Goal: Task Accomplishment & Management: Complete application form

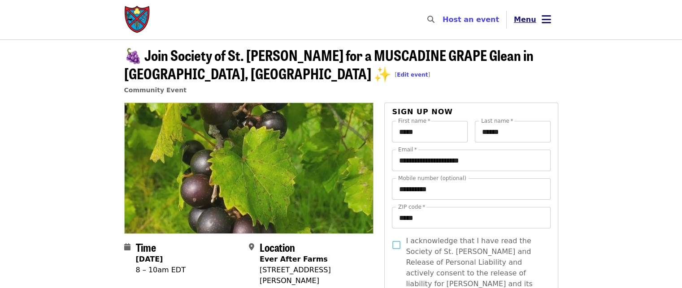
click at [546, 20] on icon "bars icon" at bounding box center [546, 19] width 9 height 13
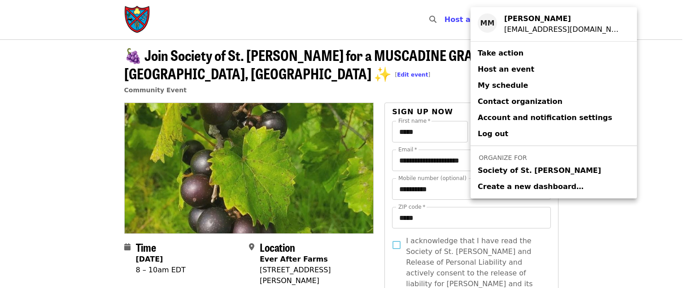
click at [532, 170] on span "Society of St. [PERSON_NAME]" at bounding box center [539, 170] width 123 height 11
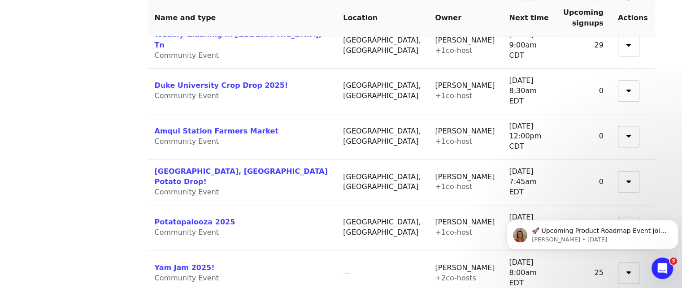
scroll to position [718, 0]
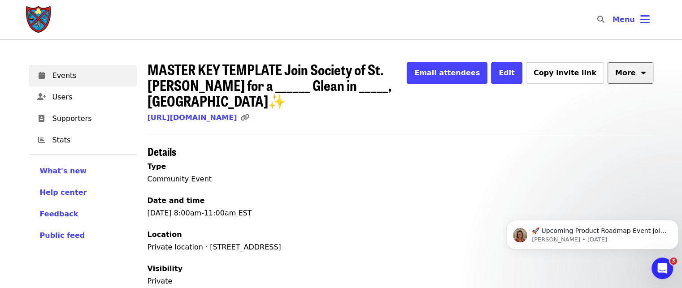
click at [627, 80] on button "More" at bounding box center [631, 73] width 46 height 22
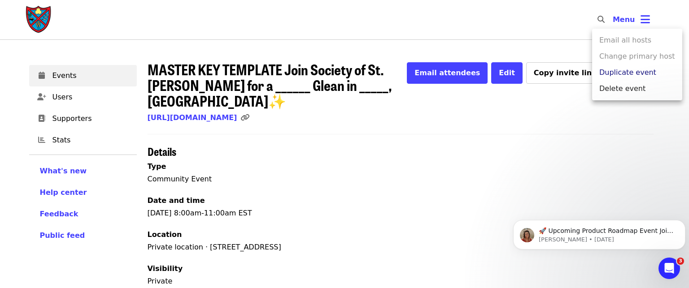
click at [644, 71] on span "Duplicate event" at bounding box center [627, 72] width 57 height 11
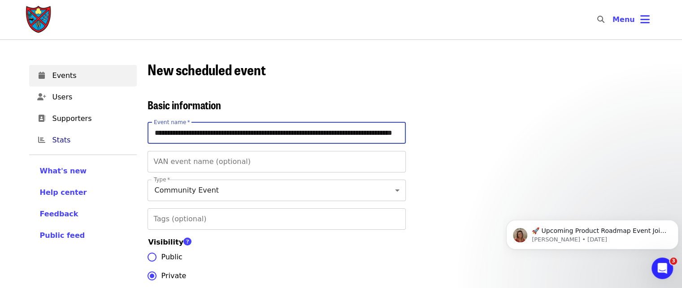
drag, startPoint x: 260, startPoint y: 133, endPoint x: 134, endPoint y: 140, distance: 126.2
drag, startPoint x: 273, startPoint y: 136, endPoint x: 254, endPoint y: 132, distance: 19.3
click at [254, 132] on input "**********" at bounding box center [277, 133] width 258 height 22
type input "**********"
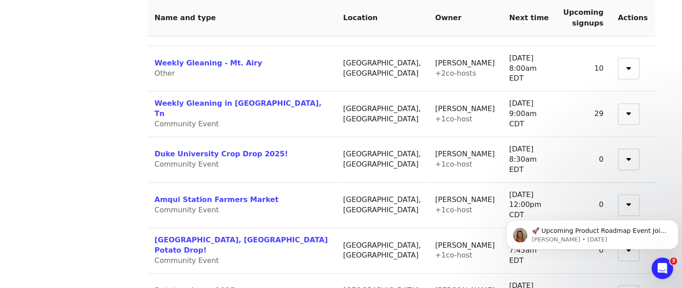
scroll to position [718, 0]
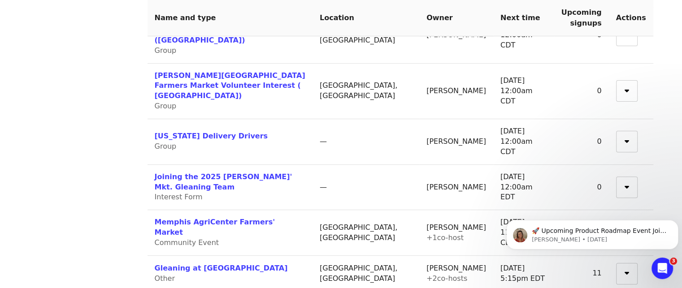
scroll to position [314, 0]
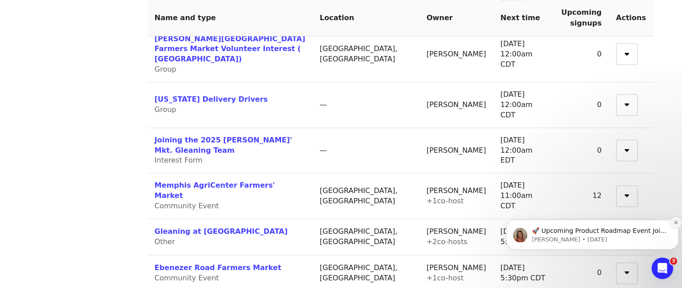
click at [675, 223] on icon "Dismiss notification" at bounding box center [675, 222] width 3 height 3
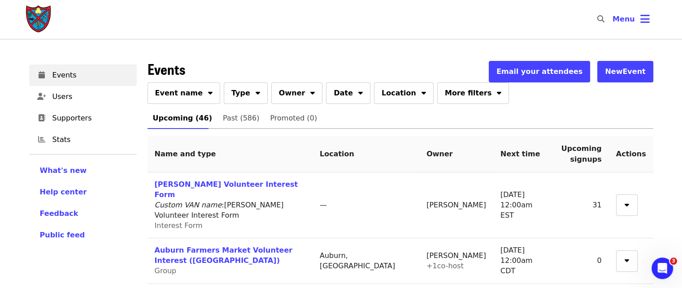
scroll to position [0, 0]
click at [228, 117] on span "Past (586)" at bounding box center [241, 119] width 36 height 13
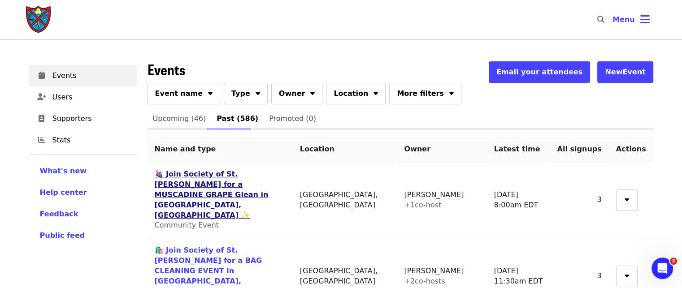
click at [249, 172] on link "🍇 Join Society of St. [PERSON_NAME] for a MUSCADINE GRAPE Glean in [GEOGRAPHIC_…" at bounding box center [212, 195] width 114 height 50
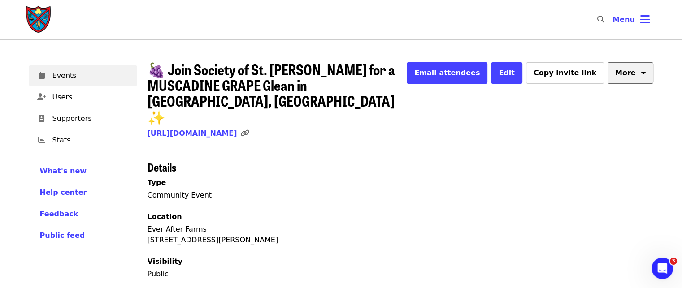
click at [642, 74] on icon "sort-down icon" at bounding box center [643, 71] width 4 height 9
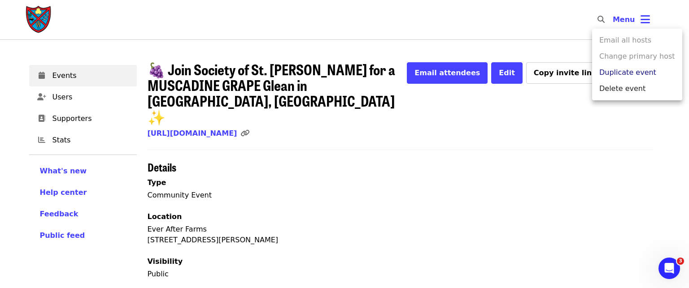
click at [637, 71] on span "Duplicate event" at bounding box center [627, 72] width 57 height 11
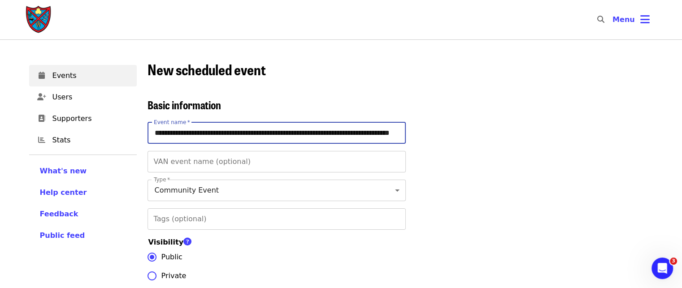
drag, startPoint x: 185, startPoint y: 131, endPoint x: 154, endPoint y: 139, distance: 31.9
click at [154, 139] on input "**********" at bounding box center [277, 133] width 258 height 22
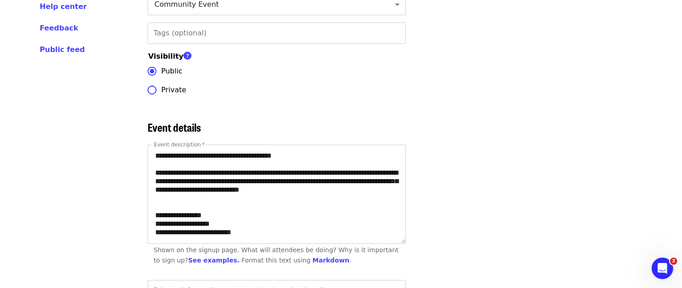
scroll to position [224, 0]
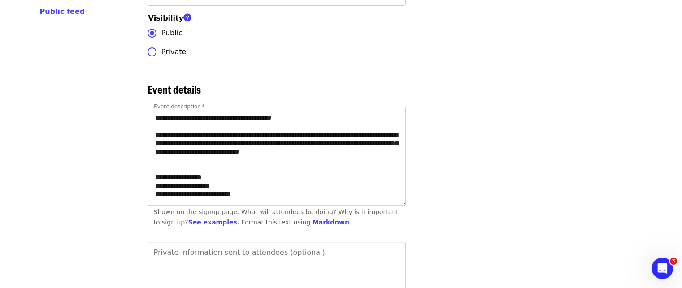
type input "**********"
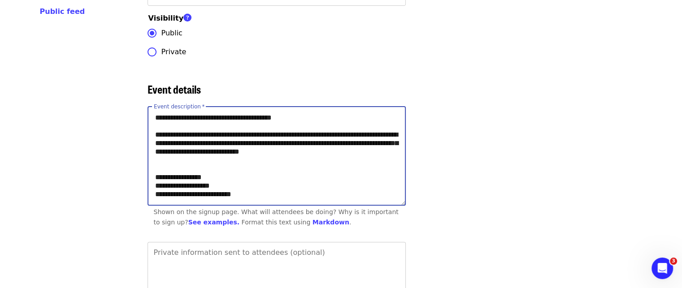
click at [196, 183] on textarea "Event description   *" at bounding box center [276, 156] width 257 height 98
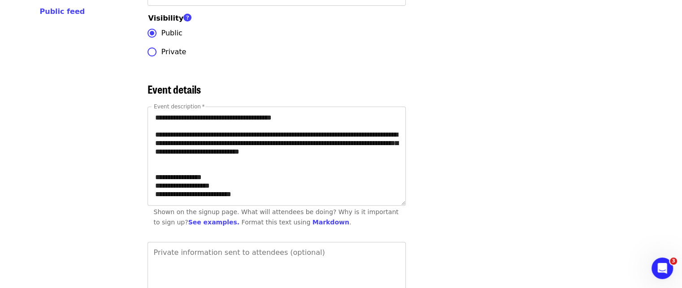
click at [460, 117] on div "Event description   * Event description * Shown on the signup page. What will a…" at bounding box center [401, 169] width 506 height 125
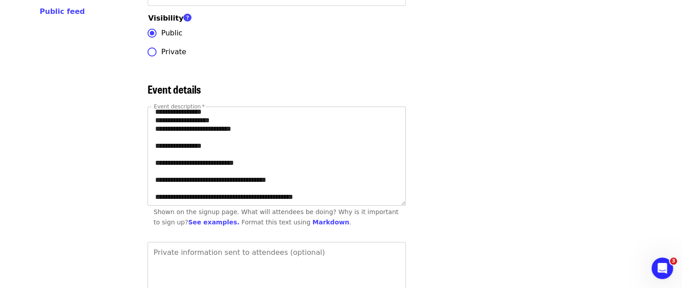
scroll to position [45, 0]
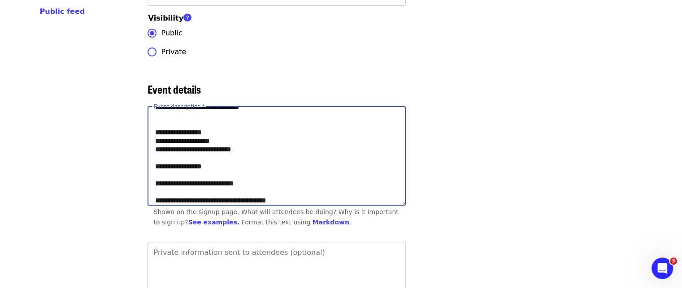
click at [214, 150] on textarea "Event description   *" at bounding box center [276, 156] width 257 height 98
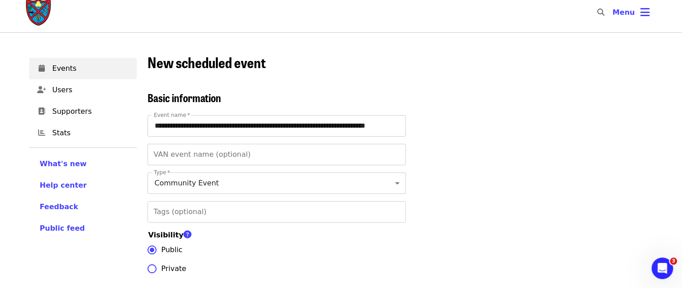
scroll to position [0, 0]
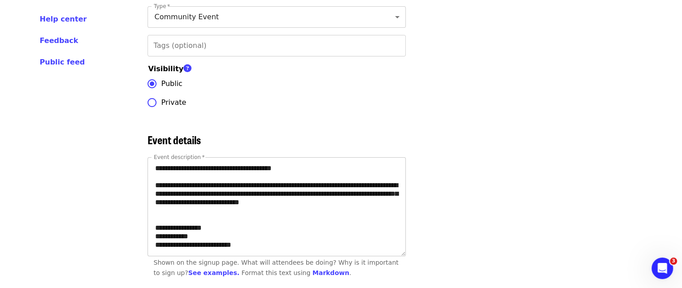
scroll to position [179, 0]
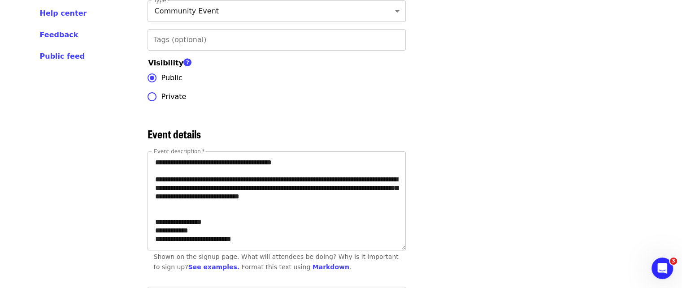
click at [187, 239] on textarea "Event description   *" at bounding box center [276, 201] width 257 height 98
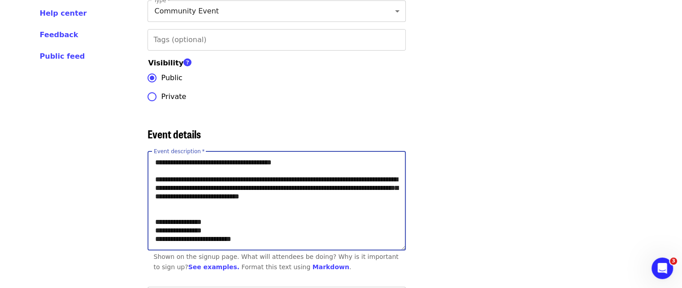
click at [358, 198] on textarea "Event description   *" at bounding box center [276, 201] width 257 height 98
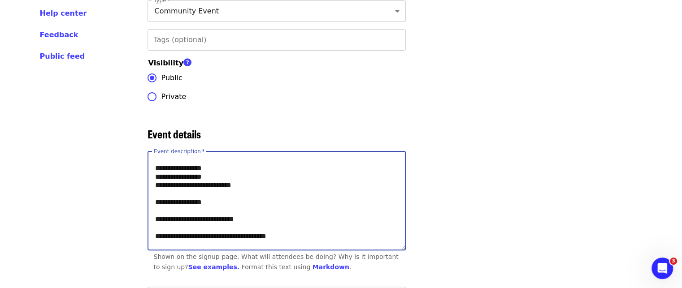
scroll to position [45, 0]
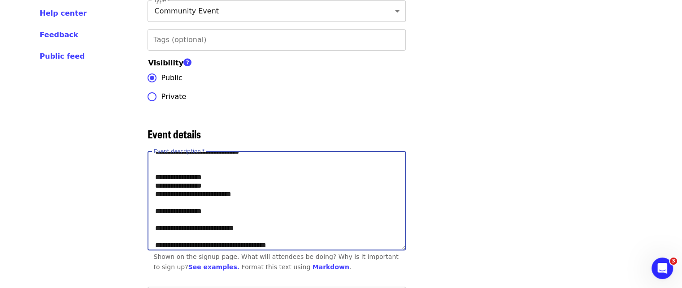
click at [191, 193] on textarea "Event description   *" at bounding box center [276, 201] width 257 height 98
click at [205, 190] on textarea "Event description   *" at bounding box center [276, 201] width 257 height 98
click at [202, 191] on textarea "Event description   *" at bounding box center [276, 201] width 257 height 98
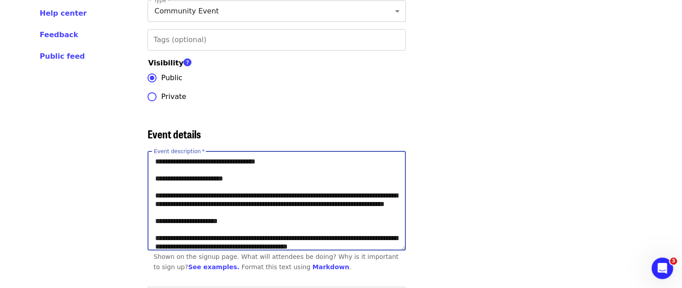
scroll to position [0, 0]
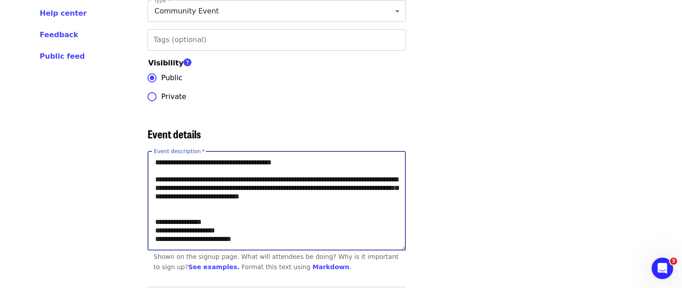
type textarea "**********"
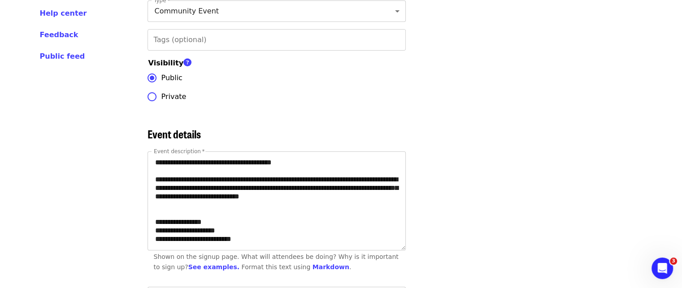
click at [446, 195] on div "Event description   * Event description * Shown on the signup page. What will a…" at bounding box center [401, 214] width 506 height 125
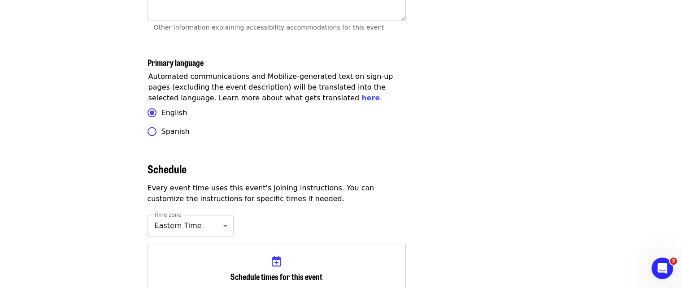
scroll to position [2779, 0]
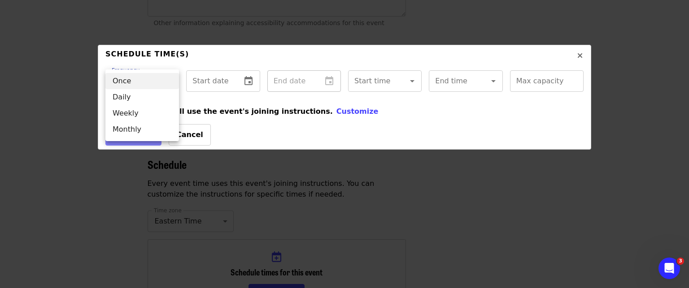
click at [232, 75] on div at bounding box center [344, 144] width 689 height 288
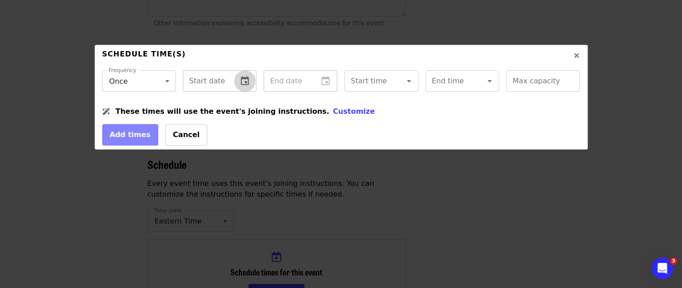
click at [245, 82] on icon "change date" at bounding box center [245, 80] width 8 height 9
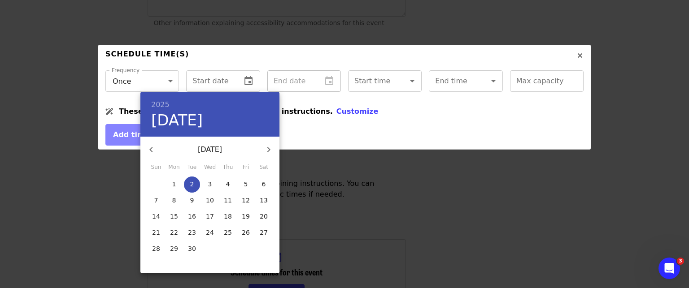
click at [267, 190] on button "6" at bounding box center [264, 185] width 16 height 16
type input "**********"
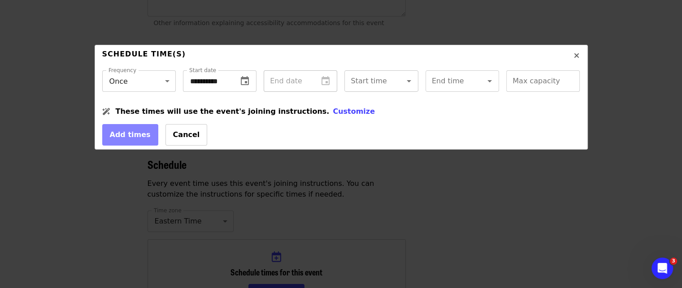
click at [373, 81] on div "Start time Start time" at bounding box center [381, 81] width 74 height 22
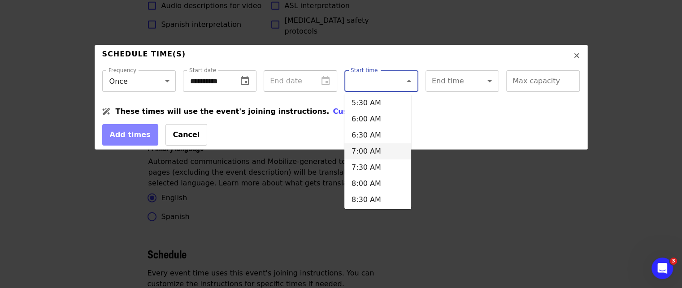
scroll to position [666, 0]
click at [376, 199] on li "8:30 AM" at bounding box center [377, 198] width 67 height 16
type input "*******"
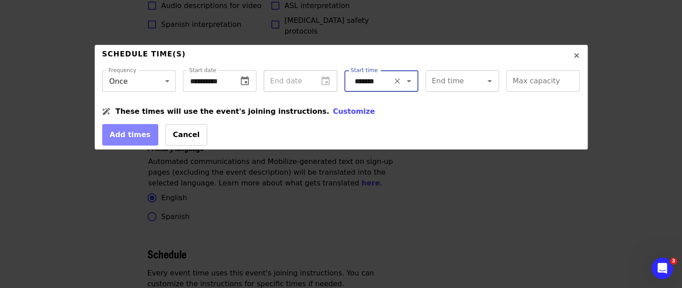
click at [451, 86] on input "End time" at bounding box center [451, 81] width 37 height 17
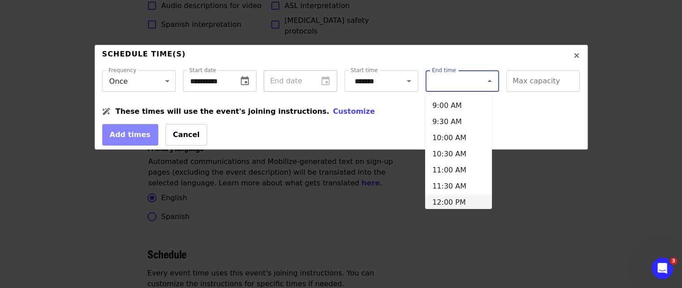
click at [449, 195] on li "12:00 PM" at bounding box center [458, 203] width 67 height 16
type input "********"
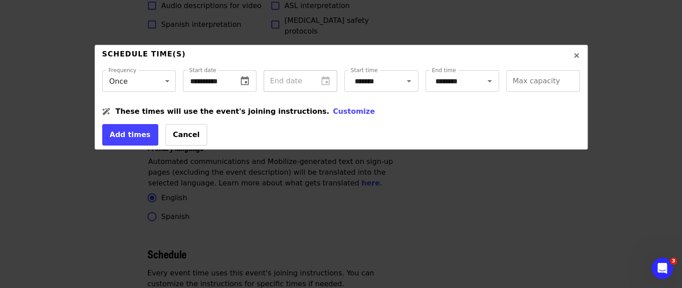
click at [531, 66] on div "Schedule time(s)" at bounding box center [341, 60] width 478 height 22
click at [528, 82] on input "Max capacity" at bounding box center [543, 81] width 74 height 22
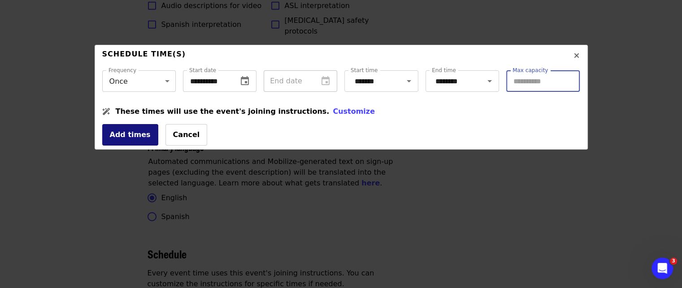
type input "**"
click at [142, 146] on button "Add times" at bounding box center [130, 135] width 56 height 22
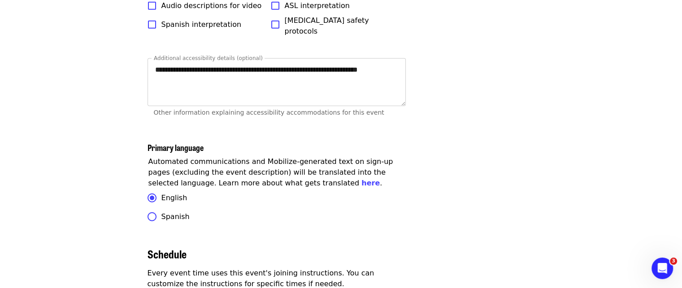
scroll to position [2851, 0]
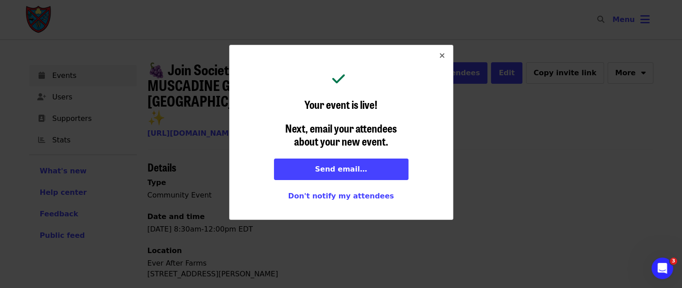
click at [441, 53] on icon "times icon" at bounding box center [442, 56] width 5 height 9
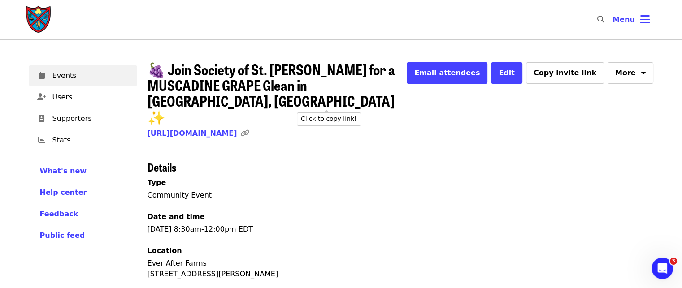
click at [249, 129] on icon "link icon" at bounding box center [244, 133] width 9 height 9
click at [515, 75] on span "Edit" at bounding box center [507, 73] width 16 height 9
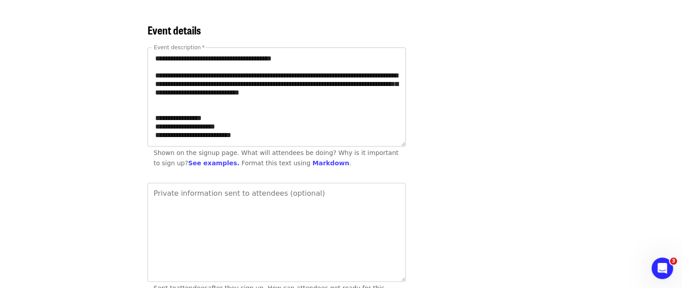
scroll to position [314, 0]
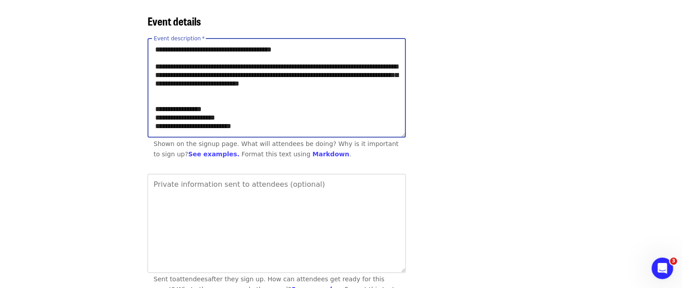
drag, startPoint x: 200, startPoint y: 123, endPoint x: 188, endPoint y: 123, distance: 12.1
click at [188, 123] on textarea "Event description   *" at bounding box center [276, 88] width 257 height 98
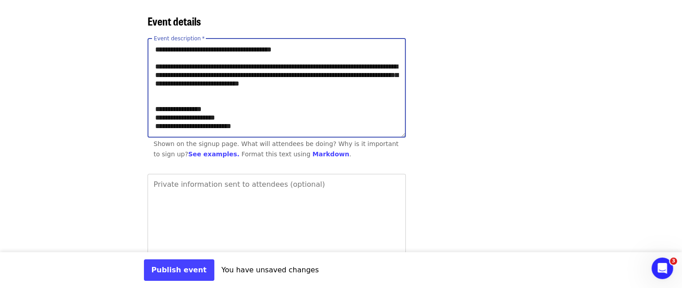
type textarea "**********"
click at [574, 89] on div "Event description   * Event description * Shown on the signup page. What will a…" at bounding box center [401, 101] width 506 height 125
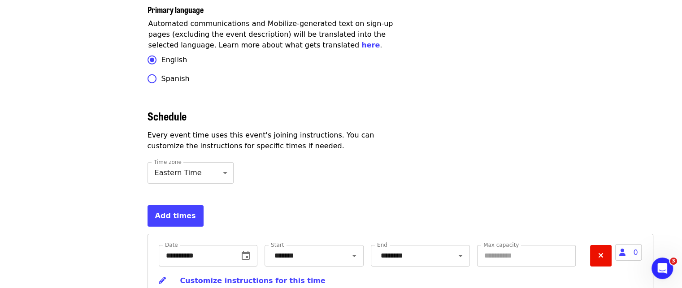
scroll to position [2894, 0]
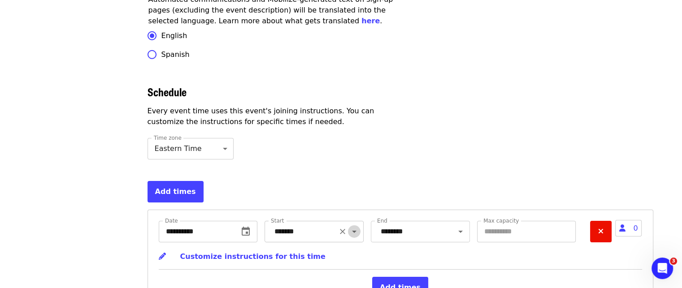
click at [349, 226] on icon "Open" at bounding box center [354, 231] width 11 height 11
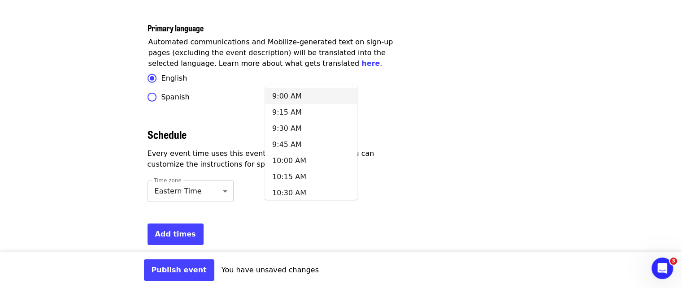
scroll to position [2850, 0]
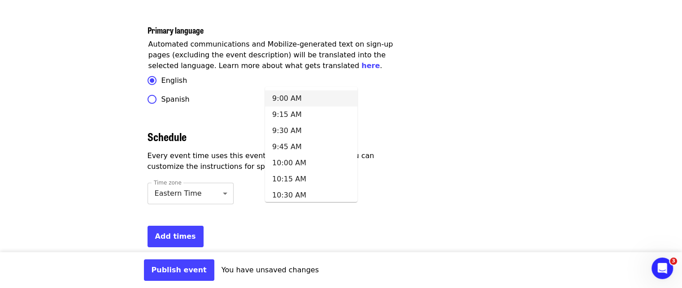
click at [320, 98] on li "9:00 AM" at bounding box center [311, 99] width 92 height 16
type input "*******"
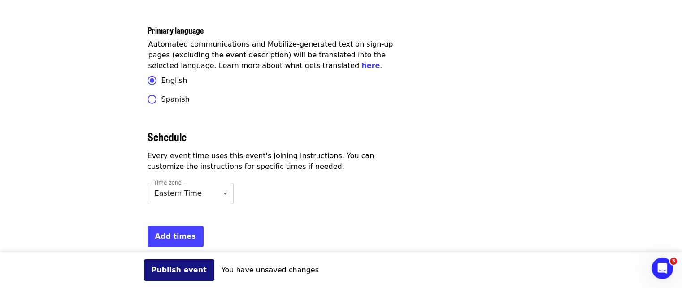
click at [177, 260] on button "Publish event" at bounding box center [179, 271] width 70 height 22
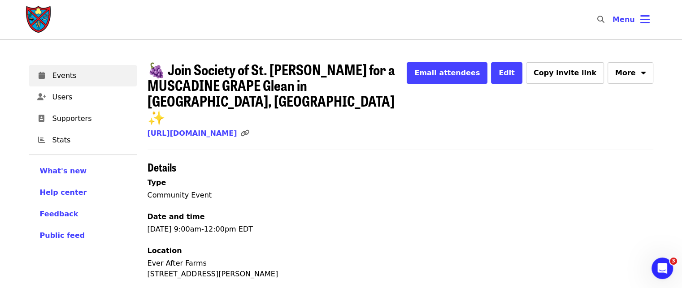
scroll to position [45, 0]
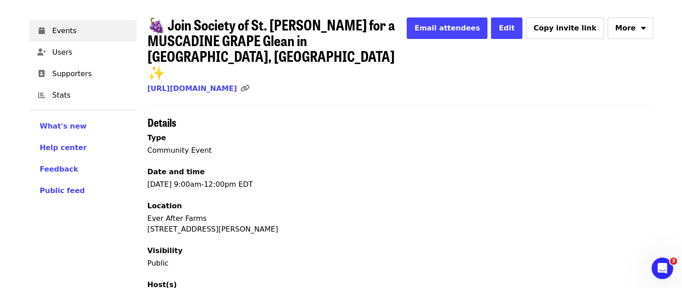
drag, startPoint x: 532, startPoint y: 150, endPoint x: 601, endPoint y: 259, distance: 129.3
click at [532, 150] on div "Type Community Event Date and time [DATE] 9:00am-12:00pm EDT Location Ever Afte…" at bounding box center [401, 245] width 506 height 224
click at [249, 84] on icon "link icon" at bounding box center [244, 88] width 9 height 9
